Goal: Task Accomplishment & Management: Complete application form

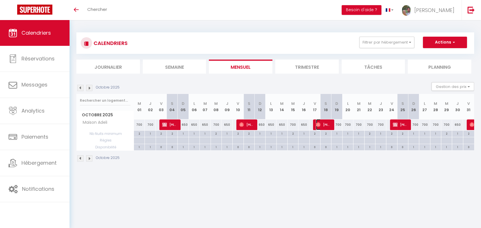
click at [329, 125] on span "[PERSON_NAME]" at bounding box center [323, 124] width 15 height 11
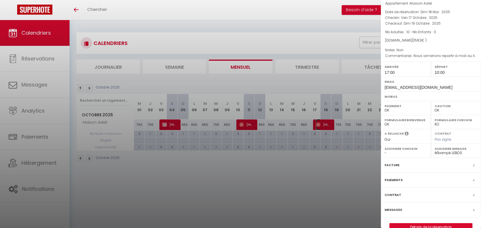
scroll to position [33, 0]
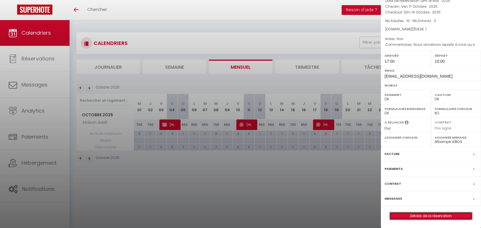
click at [406, 214] on link "Détails de la réservation" at bounding box center [431, 215] width 82 height 7
select select
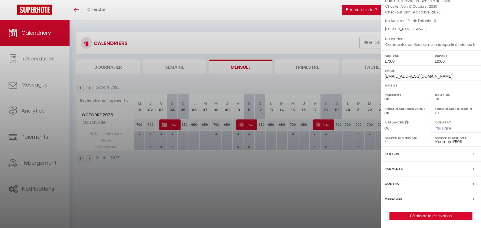
select select
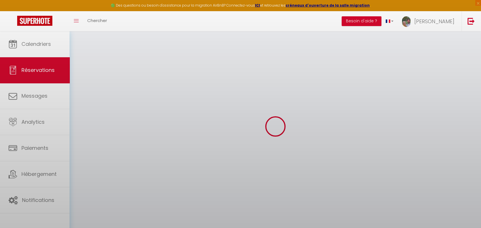
select select
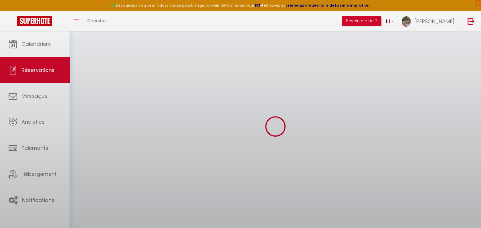
select select
checkbox input "false"
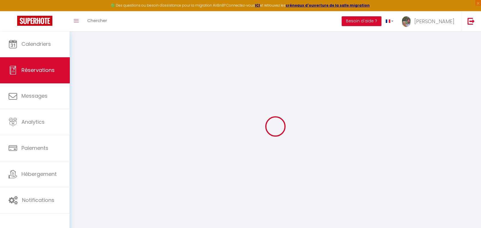
type input "[PERSON_NAME]"
type input "Torrelli"
type input "[EMAIL_ADDRESS][DOMAIN_NAME]"
type input "0650484207"
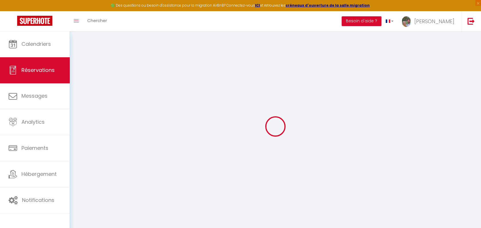
select select "FR"
type input "55.08"
select select "28476"
select select "1"
select select
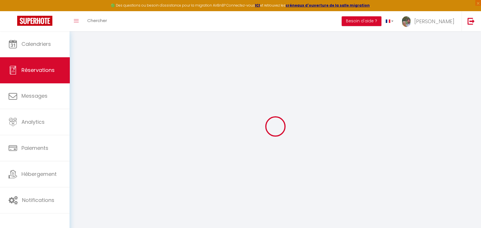
select select
type input "10"
select select "12"
select select
type input "1380"
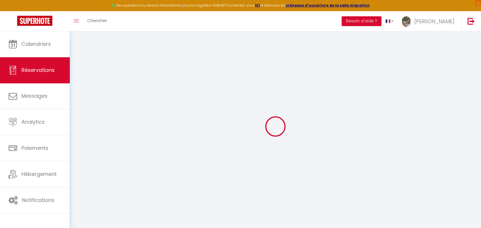
checkbox input "false"
type input "0"
select select "1"
type input "0"
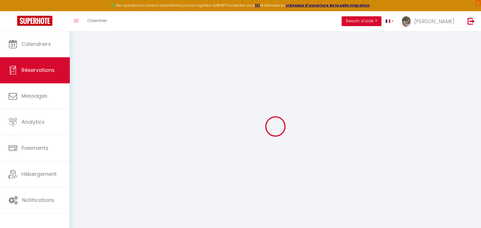
type input "0"
select select
select select "15"
checkbox input "false"
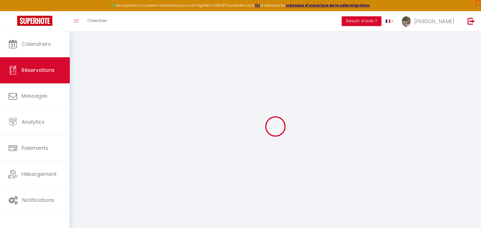
select select
checkbox input "false"
select select
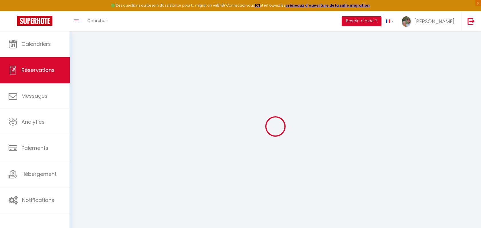
checkbox input "false"
select select
checkbox input "false"
type ici\ "Non"
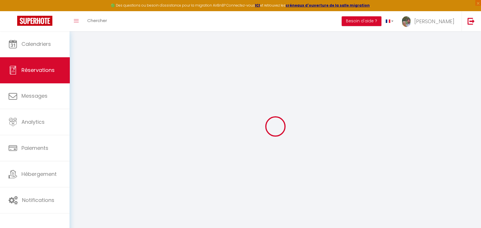
type directement\ "Nous aimerions repartir à midi au lieu de 10h, si possible bien sûr"
type input "150"
type input "52"
select select
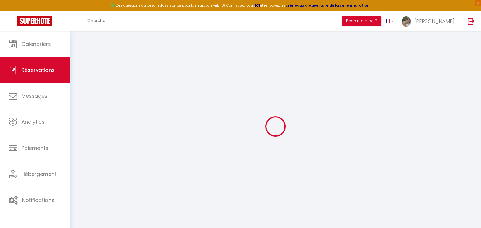
checkbox input "false"
select select "17:00"
select select "10:00"
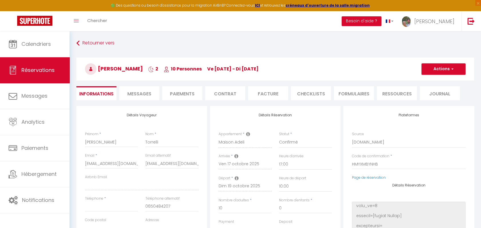
click at [144, 92] on span "Messages" at bounding box center [139, 93] width 24 height 7
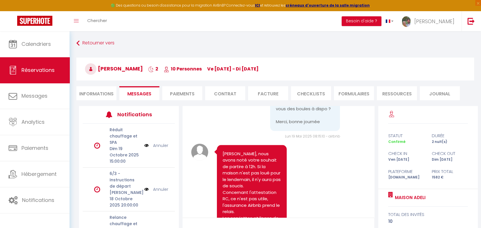
scroll to position [1423, 0]
